Goal: Task Accomplishment & Management: Manage account settings

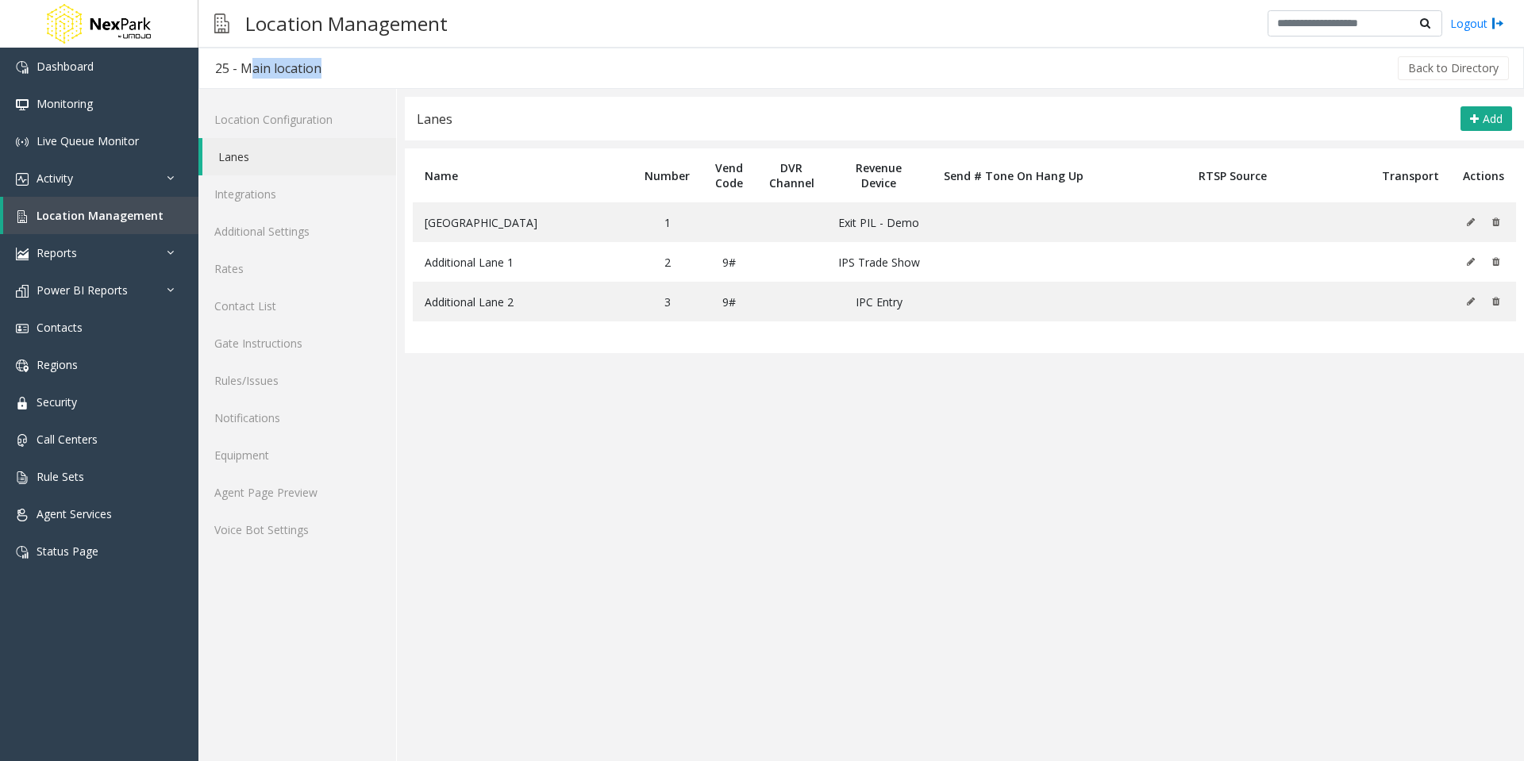
click at [362, 66] on div "Back to Directory" at bounding box center [924, 68] width 1174 height 40
drag, startPoint x: 339, startPoint y: 67, endPoint x: 245, endPoint y: 67, distance: 94.5
click at [245, 67] on div "25 - Main location Back to Directory" at bounding box center [861, 68] width 1326 height 41
copy div "Main location"
click at [1473, 216] on button at bounding box center [1474, 222] width 17 height 24
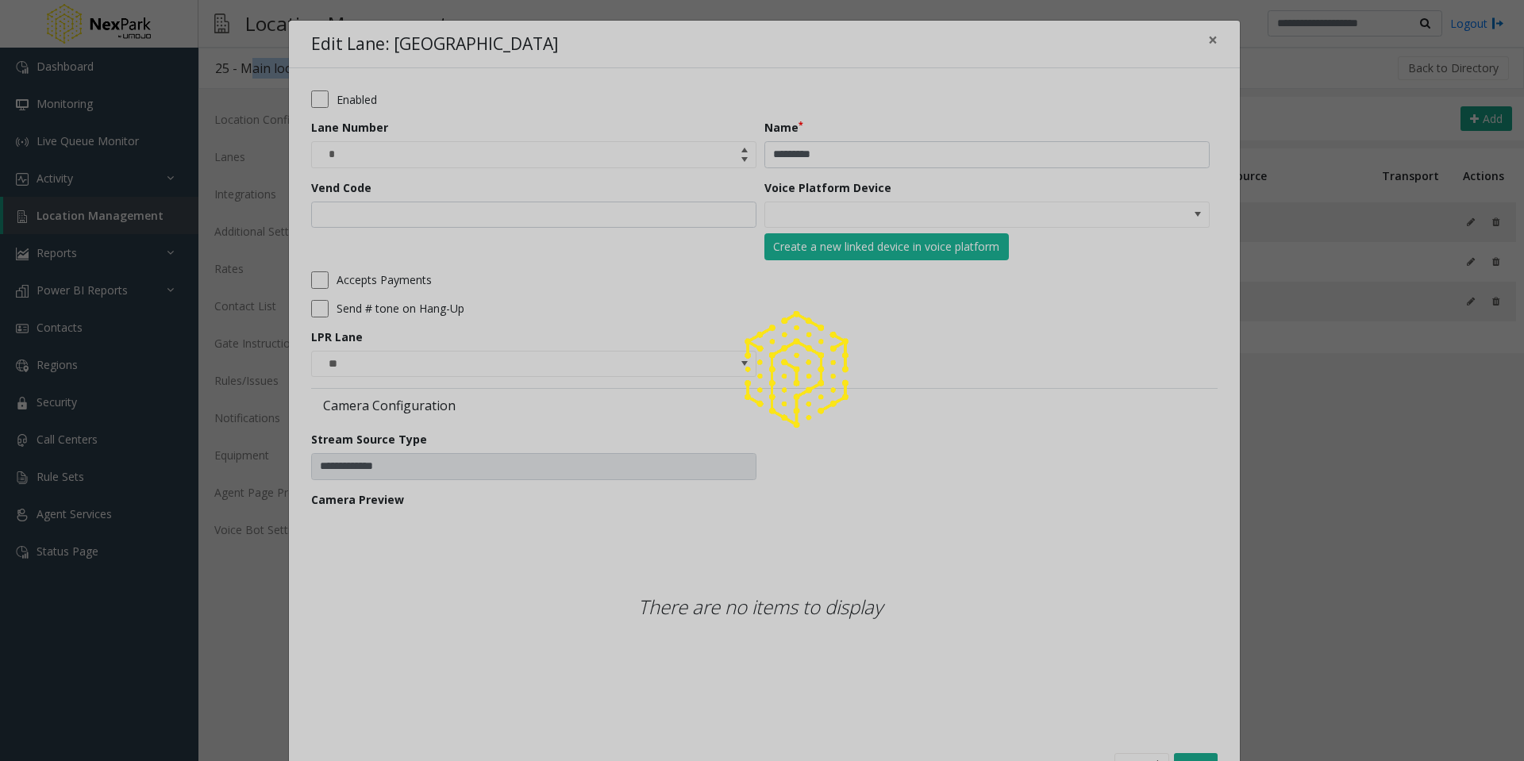
type input "****"
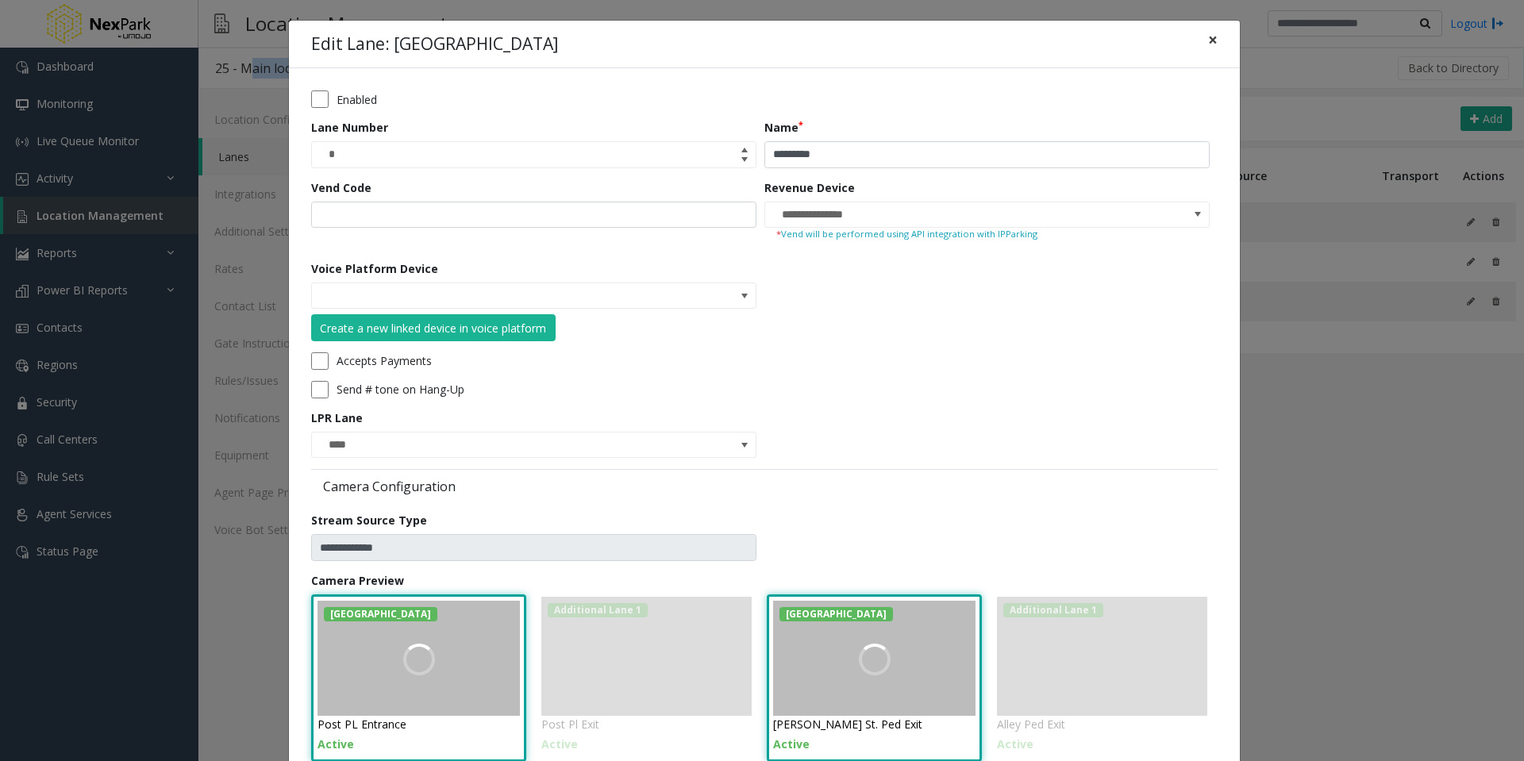
click at [1209, 37] on span "×" at bounding box center [1213, 40] width 10 height 22
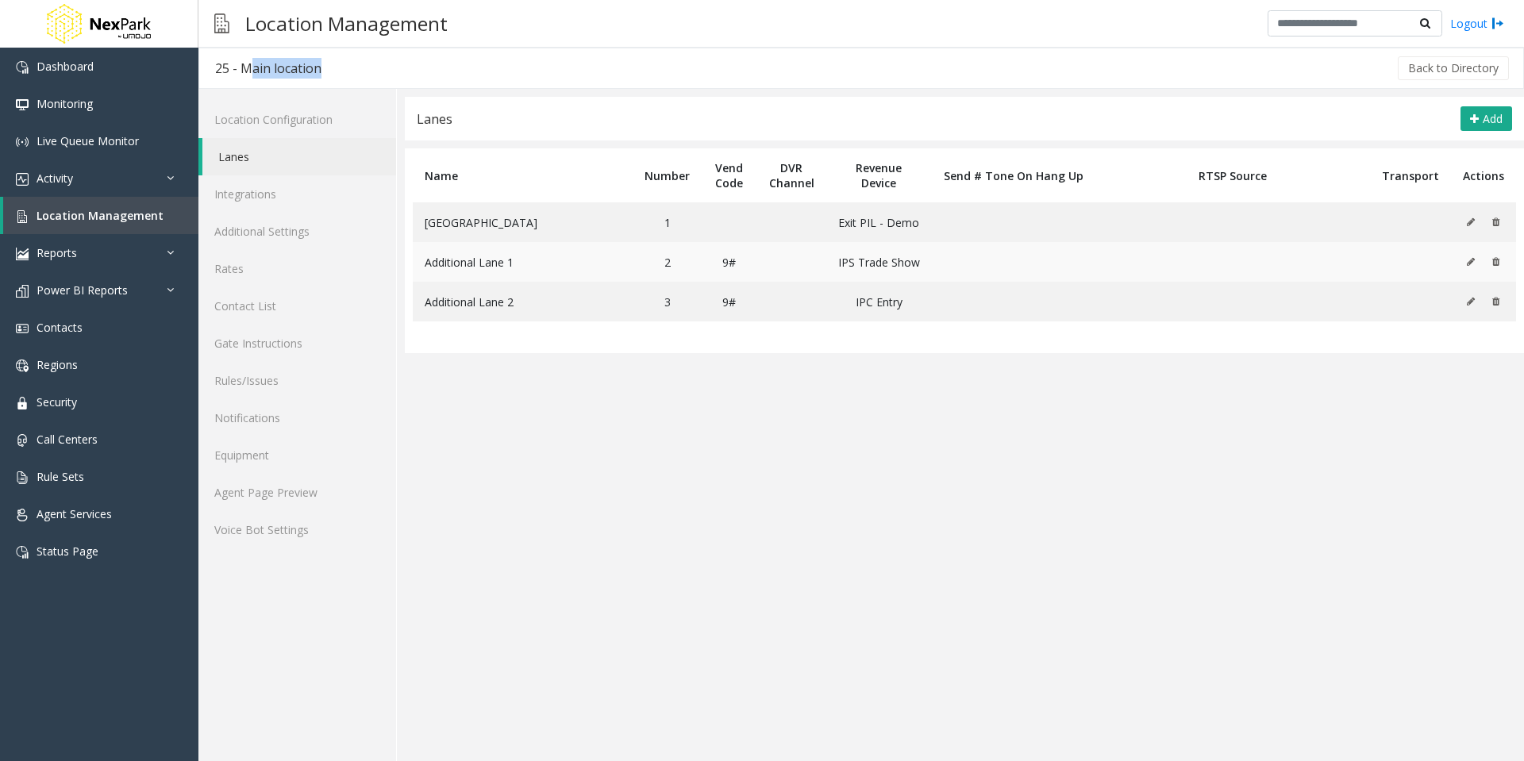
click at [1471, 259] on icon at bounding box center [1471, 262] width 8 height 10
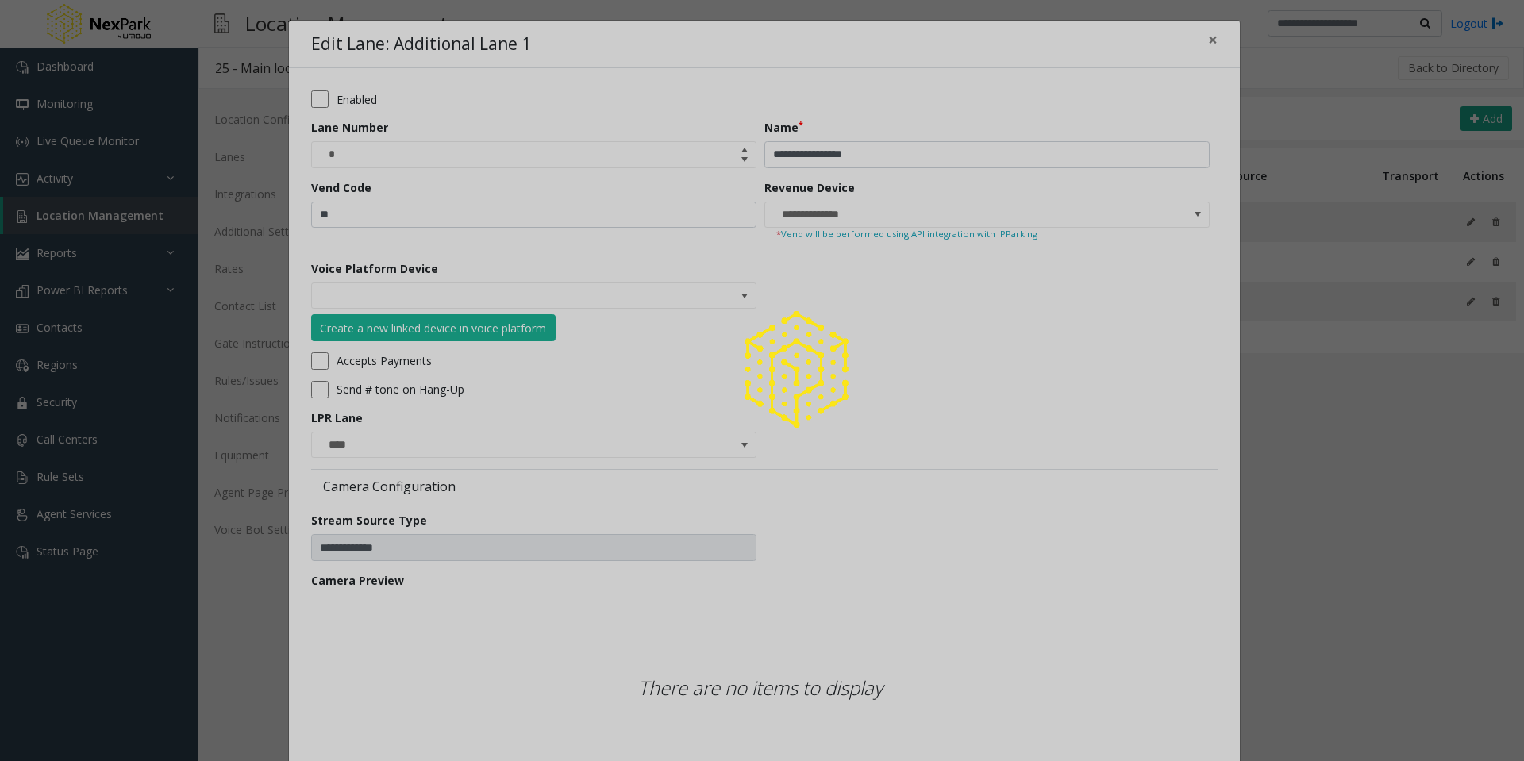
click at [1207, 37] on div at bounding box center [762, 380] width 1524 height 761
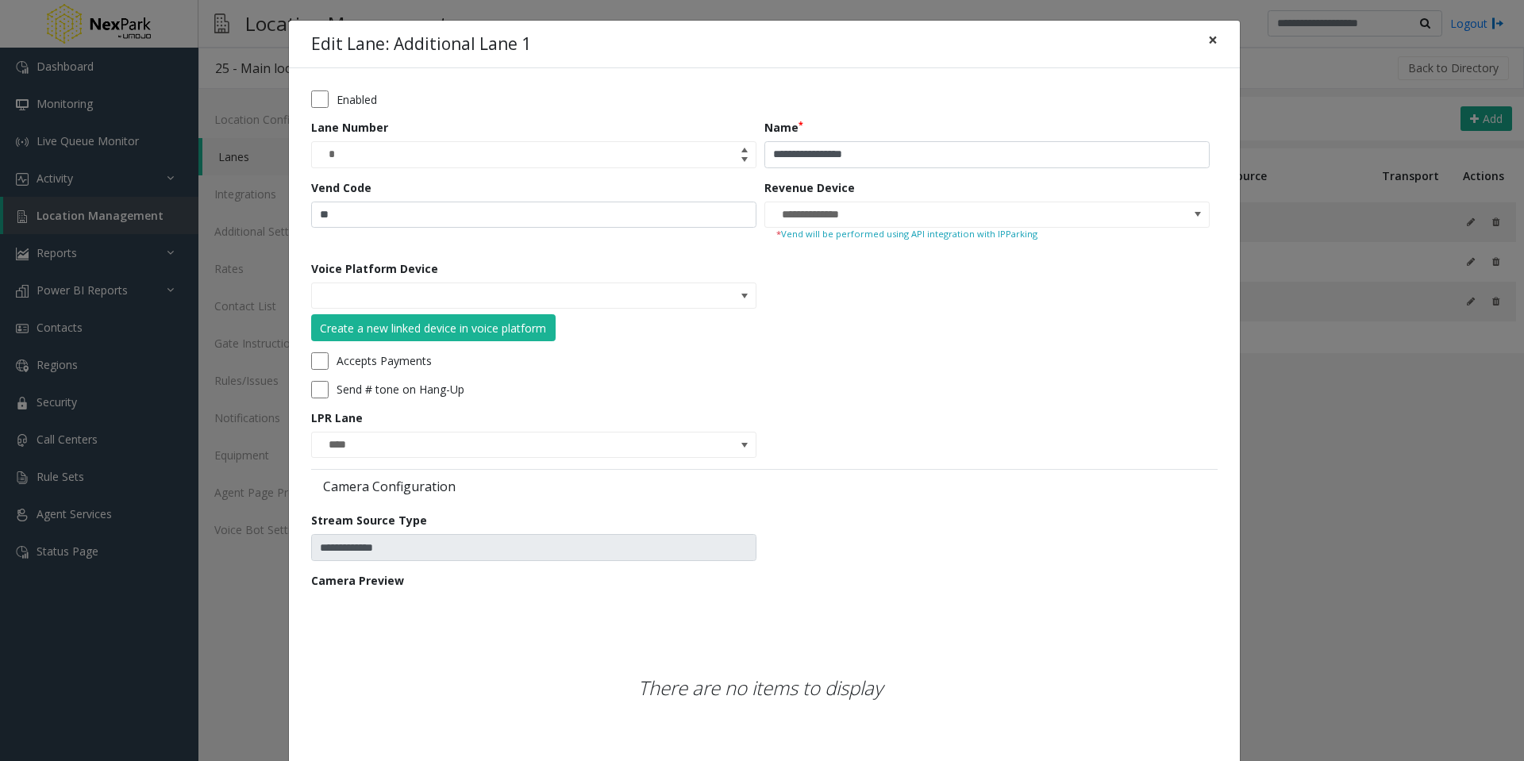
click at [1208, 43] on span "×" at bounding box center [1213, 40] width 10 height 22
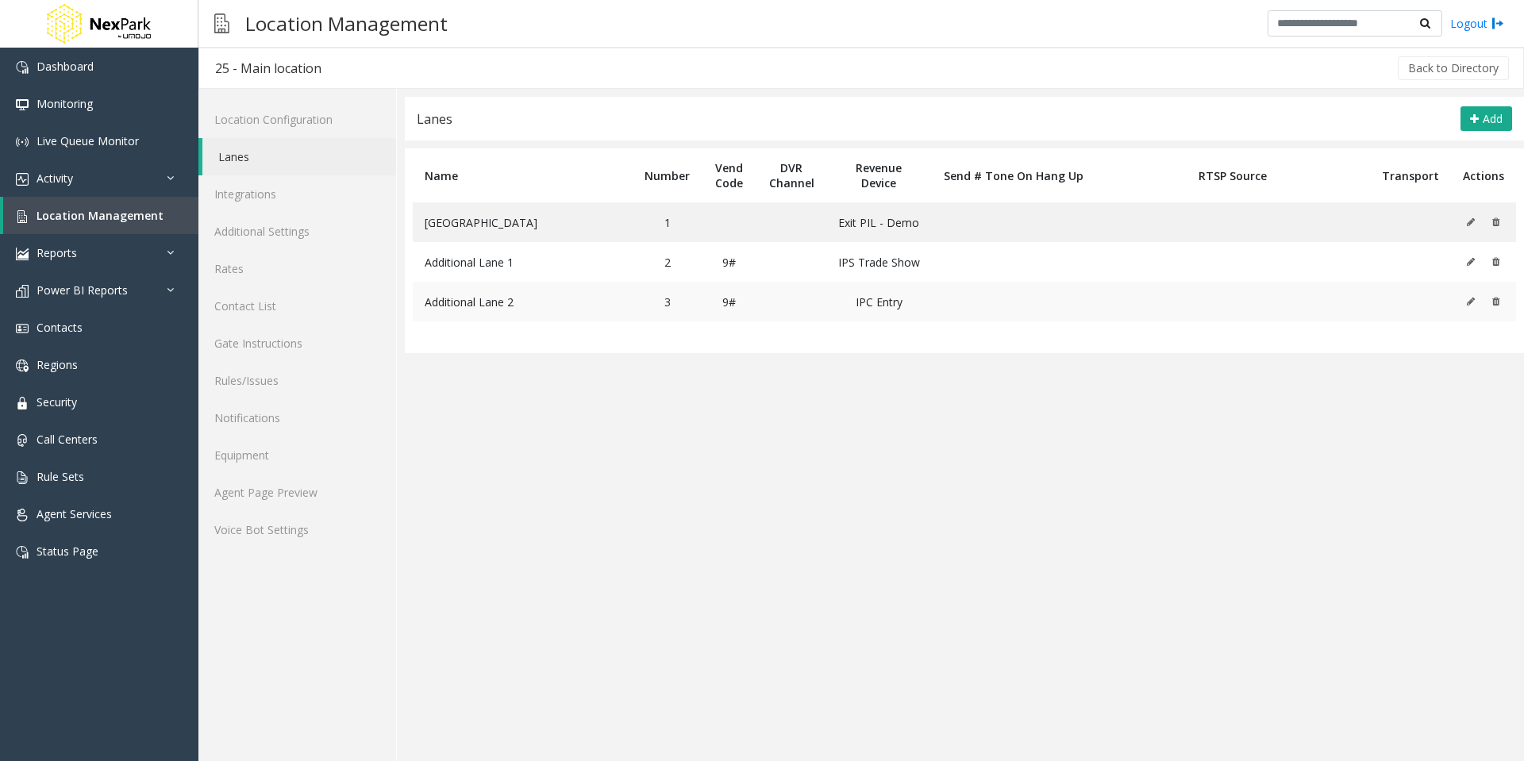
click at [1467, 298] on button at bounding box center [1474, 302] width 17 height 24
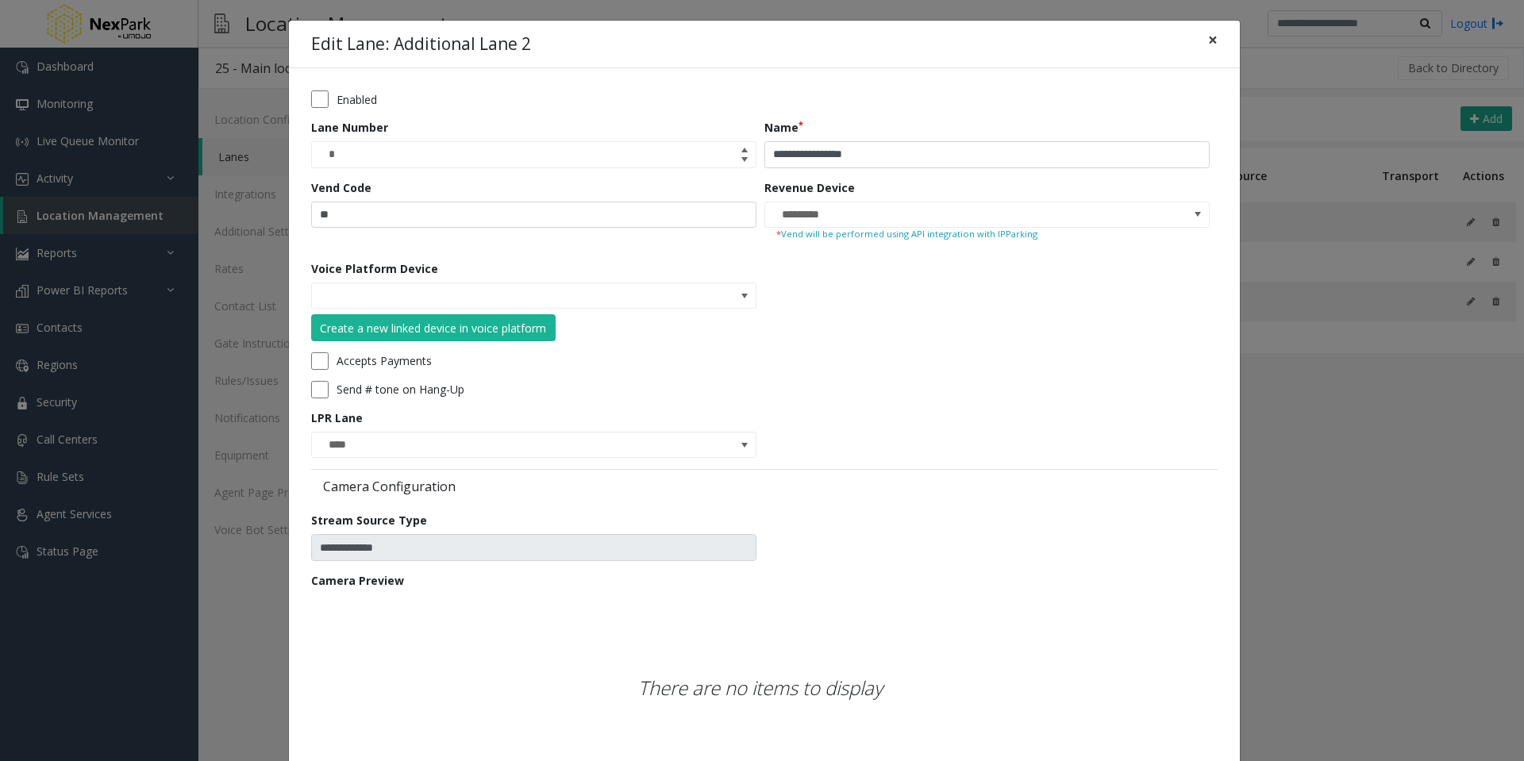
click at [1213, 44] on button "×" at bounding box center [1213, 40] width 32 height 39
